Goal: Task Accomplishment & Management: Manage account settings

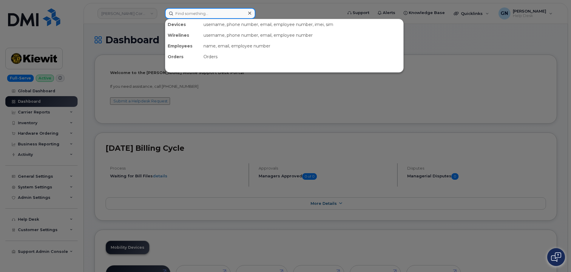
click at [201, 16] on input at bounding box center [210, 13] width 90 height 11
paste input "2503180609"
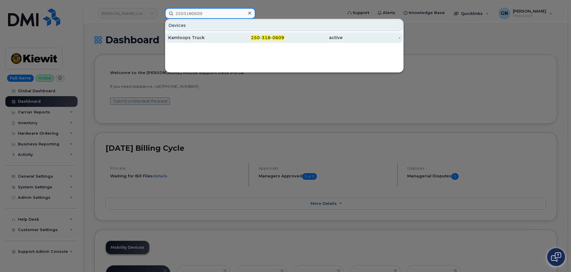
type input "2503180609"
click at [226, 40] on link "Kamloops Truck 250 - 318 - 0609 active -" at bounding box center [284, 37] width 237 height 11
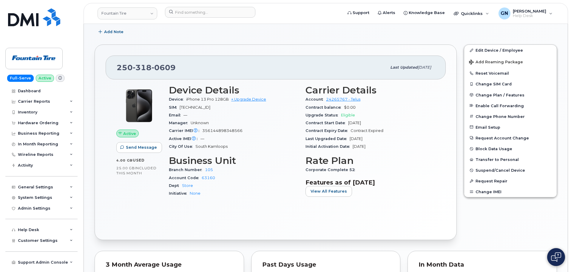
scroll to position [90, 0]
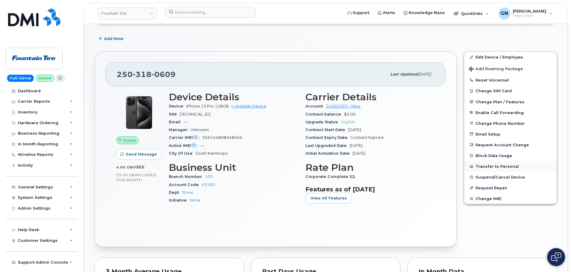
click at [487, 167] on button "Transfer to Personal" at bounding box center [510, 166] width 93 height 11
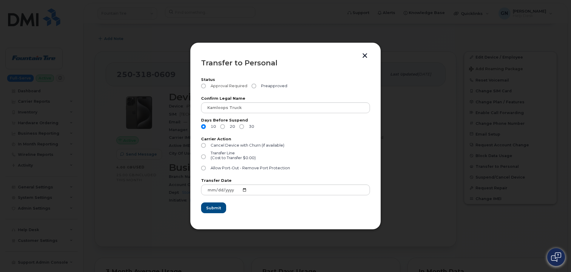
click at [226, 86] on span "Approval Required" at bounding box center [227, 86] width 39 height 5
click at [206, 86] on input "Approval Required" at bounding box center [203, 86] width 5 height 5
radio input "true"
click at [204, 156] on input "Transfer Line (Cost to Transfer $0.00)" at bounding box center [203, 156] width 5 height 5
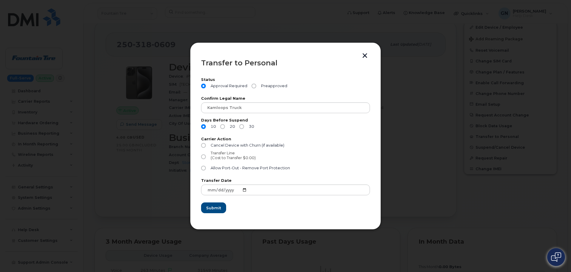
radio input "true"
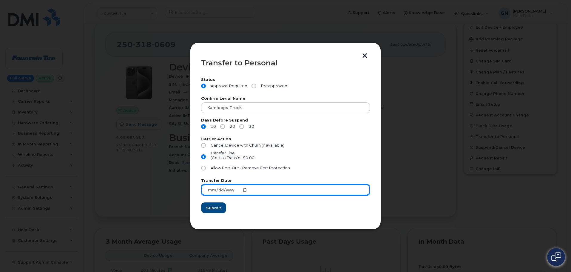
click at [243, 190] on input "2025-08-20" at bounding box center [285, 189] width 169 height 11
type input "2025-08-31"
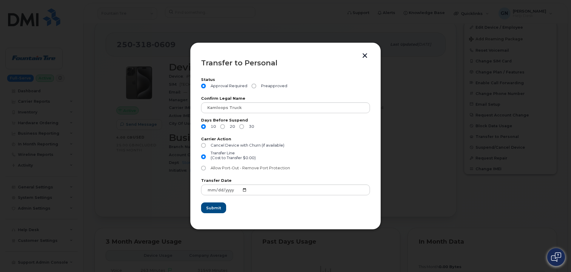
click at [214, 168] on span "Allow Port-Out - Remove Port Protection" at bounding box center [250, 168] width 79 height 4
click at [206, 168] on input "Allow Port-Out - Remove Port Protection" at bounding box center [203, 168] width 5 height 5
radio input "true"
click at [218, 207] on span "Submit" at bounding box center [213, 208] width 15 height 6
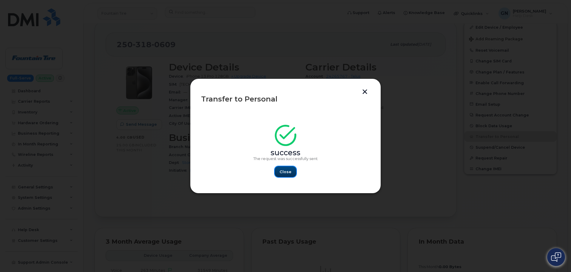
click at [285, 173] on span "Close" at bounding box center [286, 172] width 12 height 6
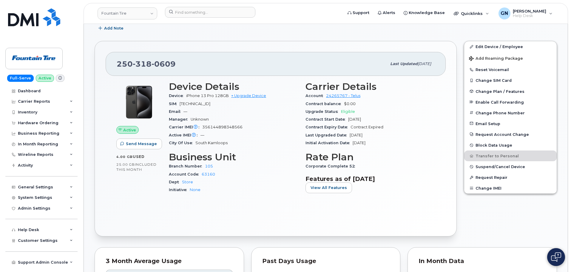
scroll to position [90, 0]
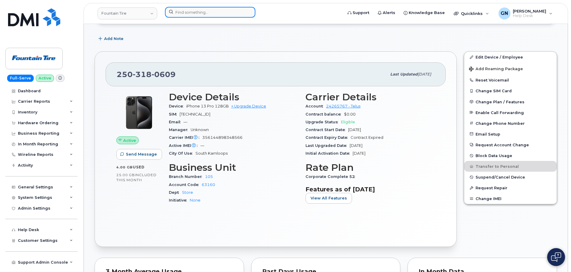
click at [202, 13] on input at bounding box center [210, 12] width 90 height 11
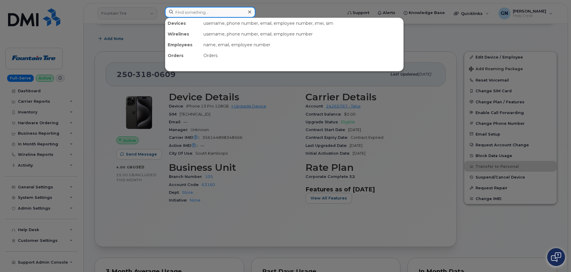
paste input "2503202230"
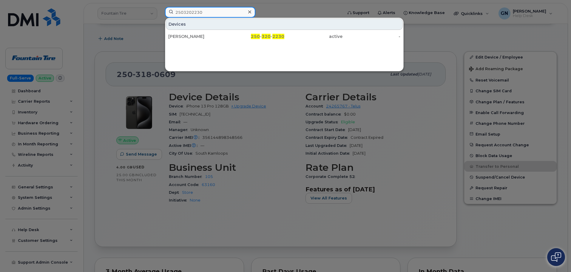
type input "2503202230"
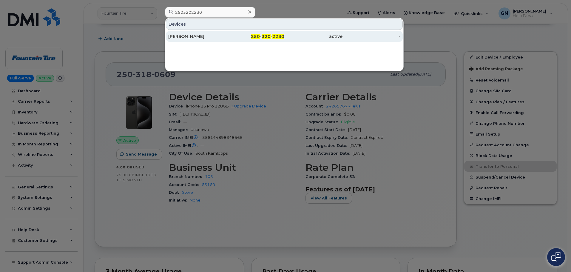
click at [245, 36] on div "250 - 320 - 2230" at bounding box center [256, 36] width 58 height 6
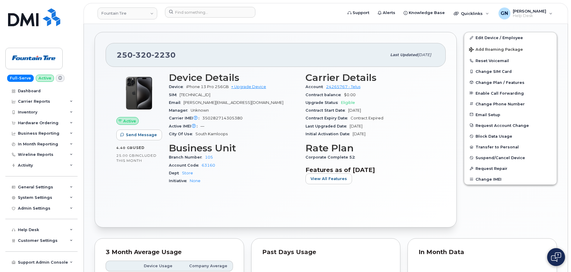
scroll to position [119, 0]
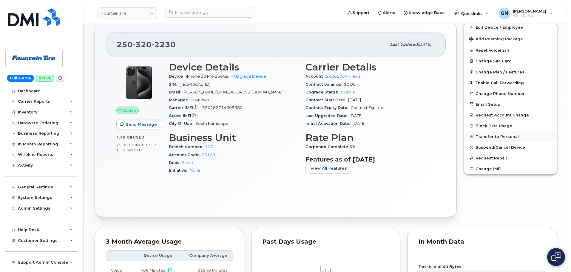
click at [483, 136] on button "Transfer to Personal" at bounding box center [510, 136] width 93 height 11
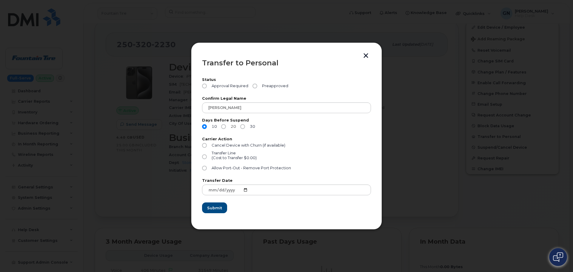
click at [223, 127] on input "20" at bounding box center [223, 126] width 5 height 5
radio input "true"
click at [206, 86] on input "Approval Required" at bounding box center [204, 86] width 5 height 5
radio input "true"
click at [204, 168] on input "Allow Port-Out - Remove Port Protection" at bounding box center [203, 168] width 5 height 5
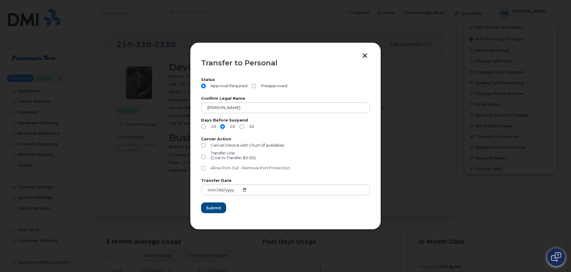
radio input "true"
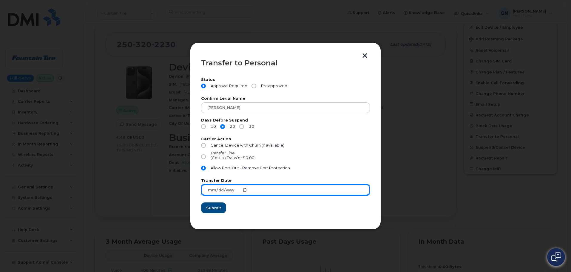
click at [242, 190] on input "2025-08-20" at bounding box center [285, 189] width 169 height 11
type input "2025-08-31"
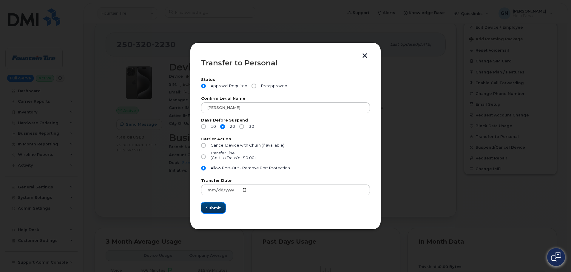
click at [219, 208] on span "Submit" at bounding box center [213, 208] width 15 height 6
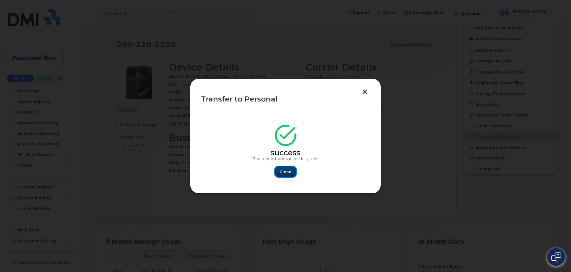
click at [288, 172] on span "Close" at bounding box center [286, 172] width 12 height 6
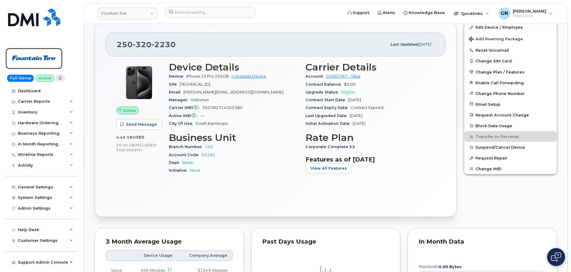
click at [52, 60] on img at bounding box center [34, 58] width 46 height 17
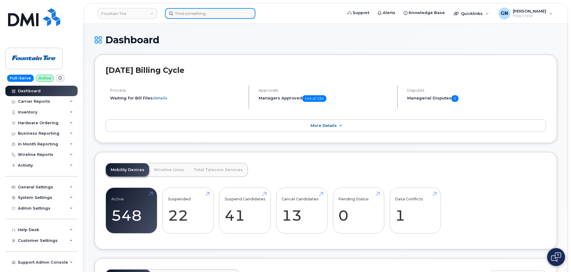
click at [206, 18] on input at bounding box center [210, 13] width 90 height 11
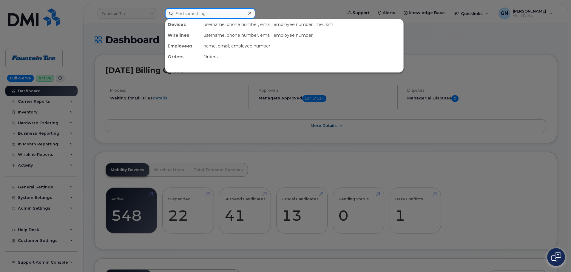
paste input "2508517600"
type input "2508517600"
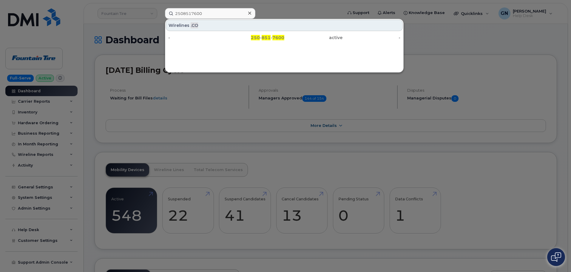
click at [263, 40] on span "851" at bounding box center [266, 37] width 9 height 5
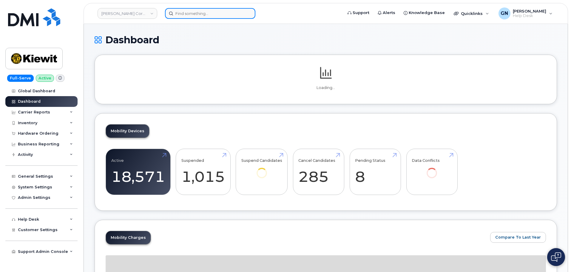
click at [198, 13] on input at bounding box center [210, 13] width 90 height 11
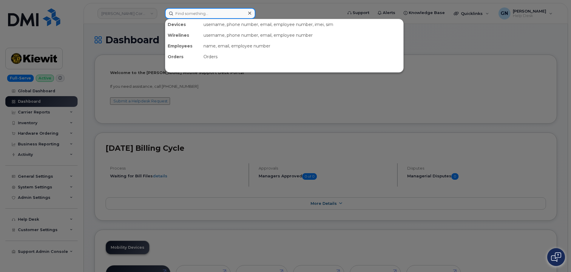
paste input "2508517600"
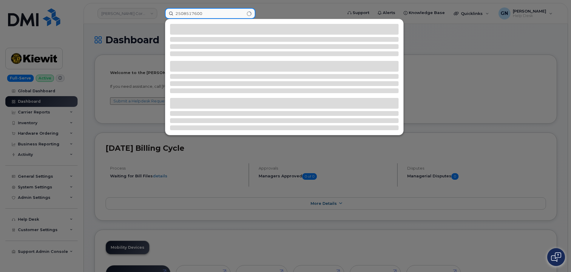
type input "2508517600"
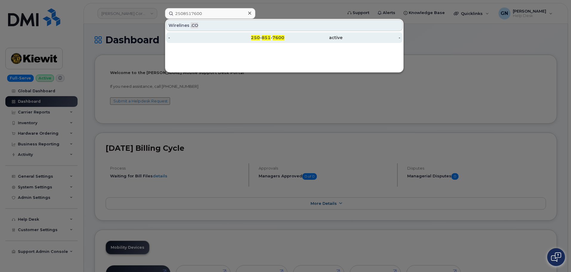
click at [239, 37] on div "250 - 851 - 7600" at bounding box center [256, 38] width 58 height 6
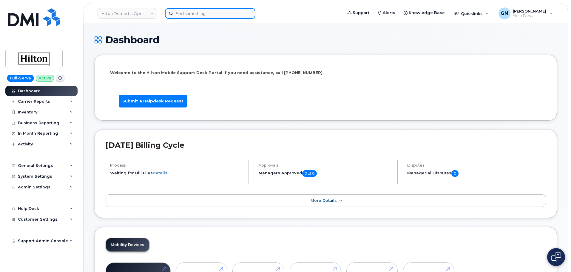
click at [207, 18] on input at bounding box center [210, 13] width 90 height 11
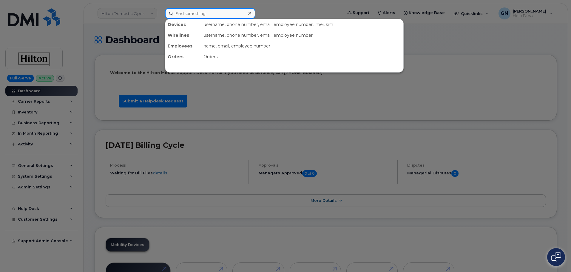
paste input "2503202230"
type input "2503202230"
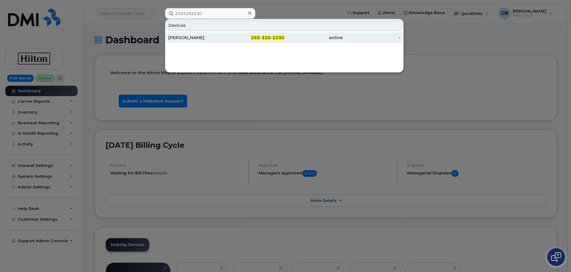
click at [230, 38] on div "250 - 320 - 2230" at bounding box center [256, 38] width 58 height 6
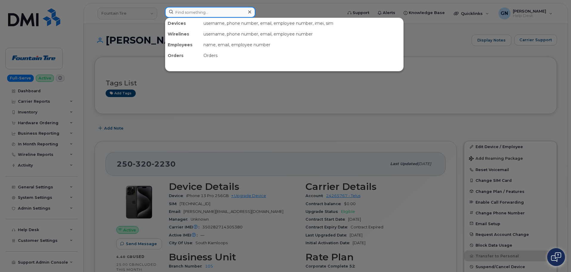
click at [204, 14] on input at bounding box center [210, 12] width 90 height 11
paste input "2503180609"
type input "2503180609"
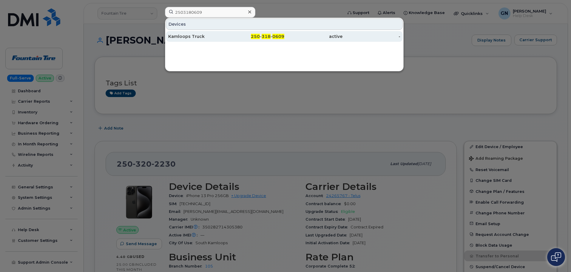
click at [228, 34] on div "250 - 318 - 0609" at bounding box center [256, 36] width 58 height 6
